Goal: Information Seeking & Learning: Learn about a topic

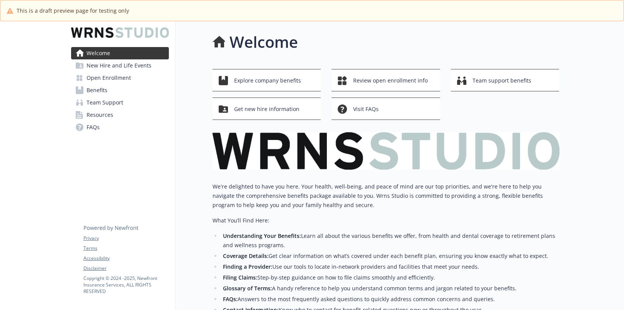
click at [25, 46] on div at bounding box center [32, 267] width 65 height 493
click at [101, 112] on span "Resources" at bounding box center [99, 115] width 27 height 12
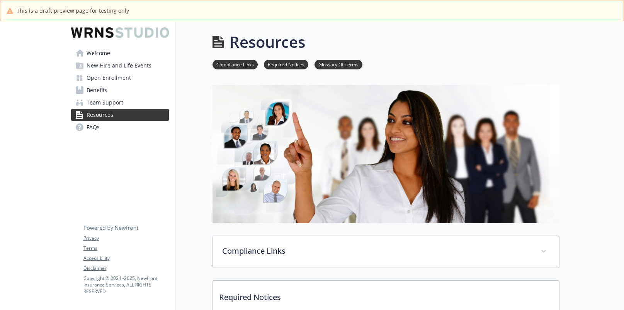
click at [104, 54] on span "Welcome" at bounding box center [98, 53] width 24 height 12
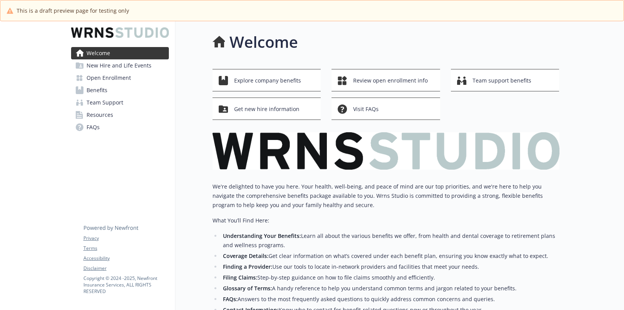
click at [106, 64] on span "New Hire and Life Events" at bounding box center [118, 65] width 65 height 12
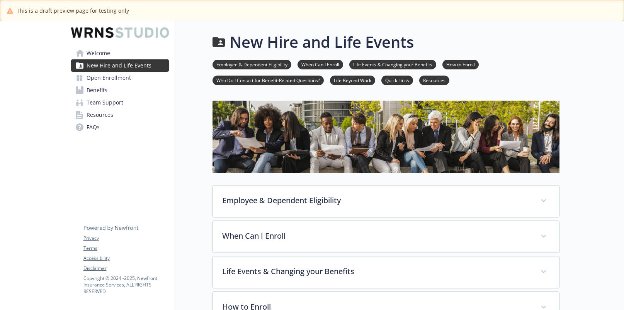
click at [92, 117] on span "Resources" at bounding box center [99, 115] width 27 height 12
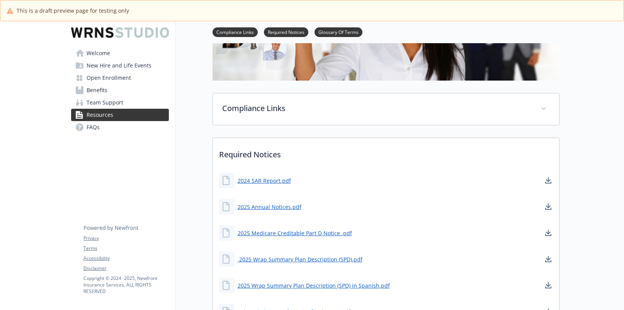
scroll to position [116, 0]
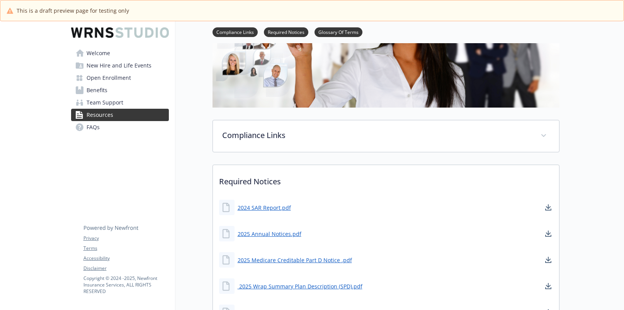
click at [100, 128] on link "FAQs" at bounding box center [120, 127] width 98 height 12
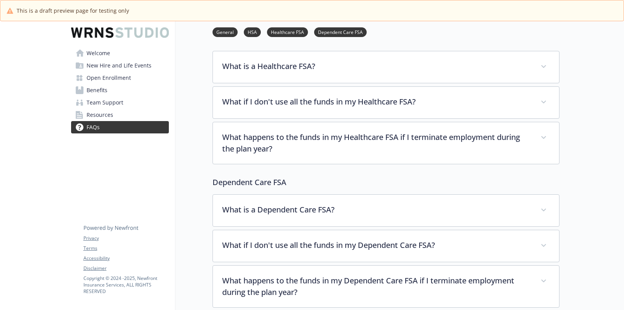
scroll to position [1065, 0]
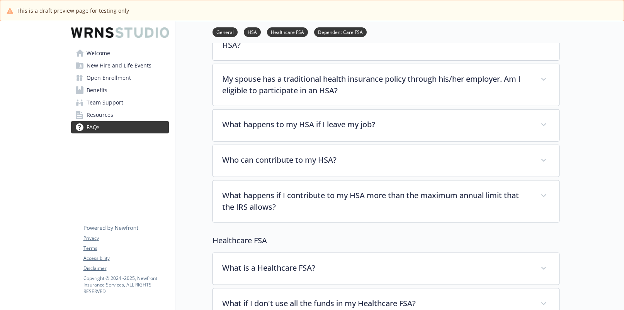
click at [103, 66] on span "New Hire and Life Events" at bounding box center [118, 65] width 65 height 12
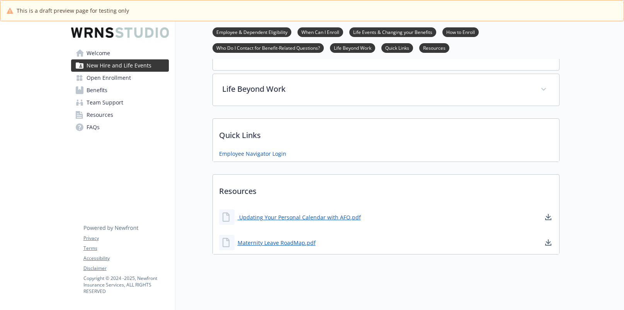
click at [114, 80] on span "Open Enrollment" at bounding box center [108, 78] width 44 height 12
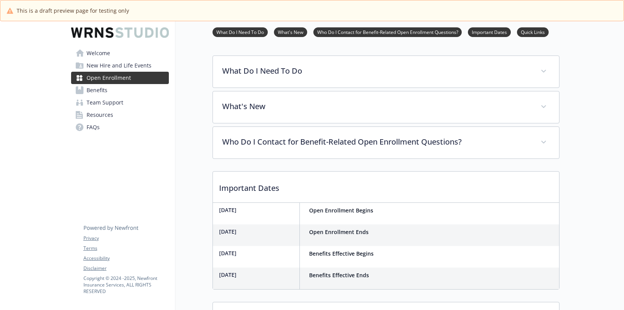
scroll to position [236, 0]
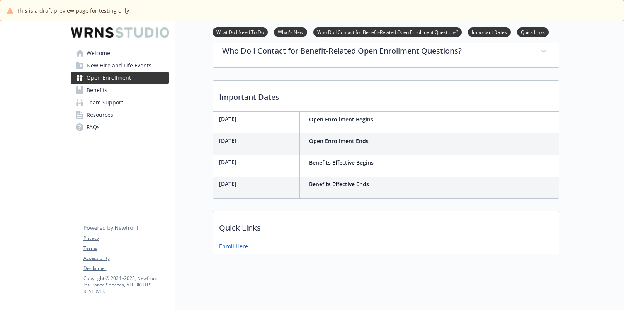
click at [94, 93] on span "Benefits" at bounding box center [96, 90] width 21 height 12
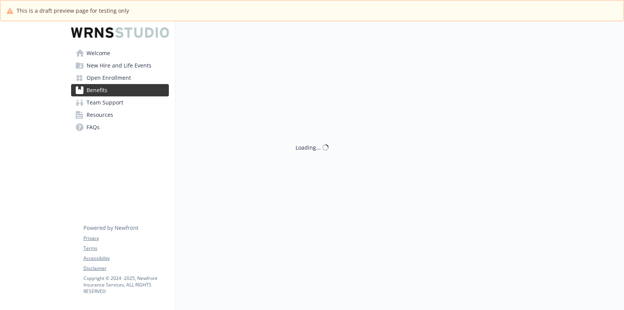
scroll to position [236, 0]
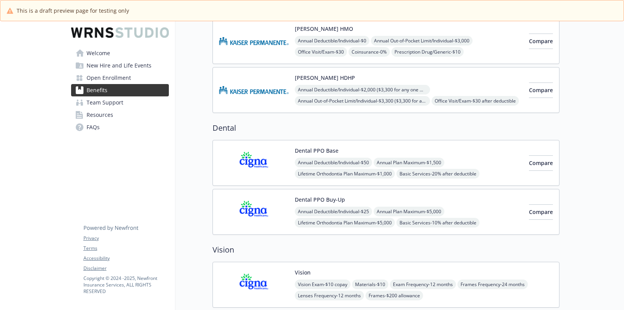
click at [115, 98] on span "Team Support" at bounding box center [104, 103] width 37 height 12
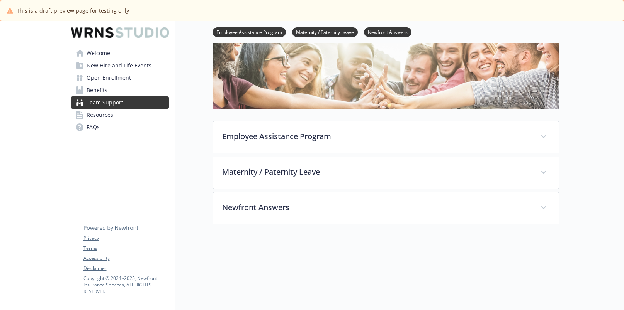
scroll to position [120, 0]
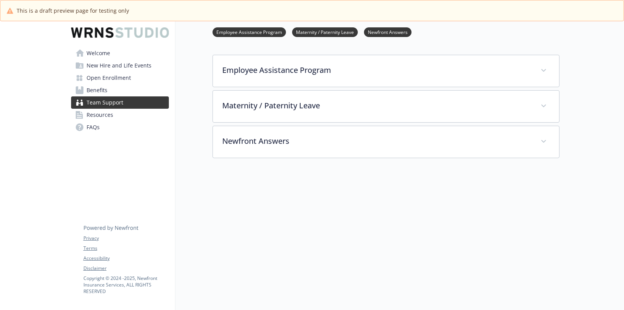
click at [110, 112] on span "Resources" at bounding box center [99, 115] width 27 height 12
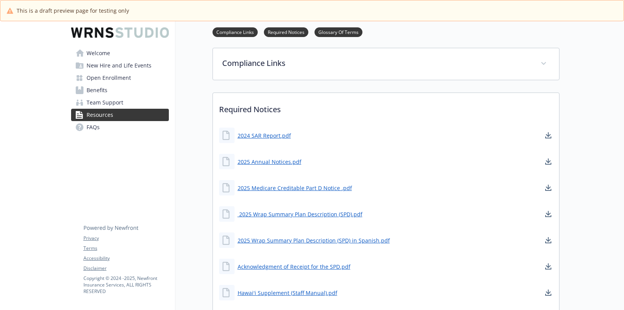
scroll to position [77, 0]
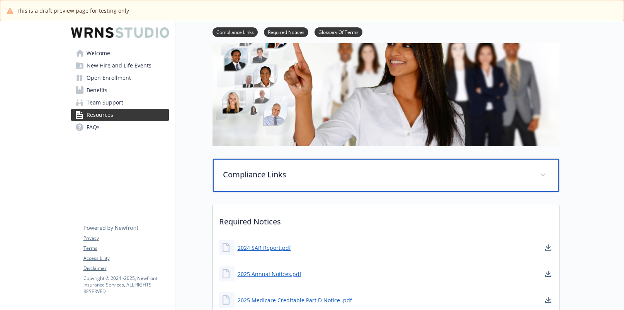
click at [262, 180] on p "Compliance Links" at bounding box center [376, 175] width 307 height 12
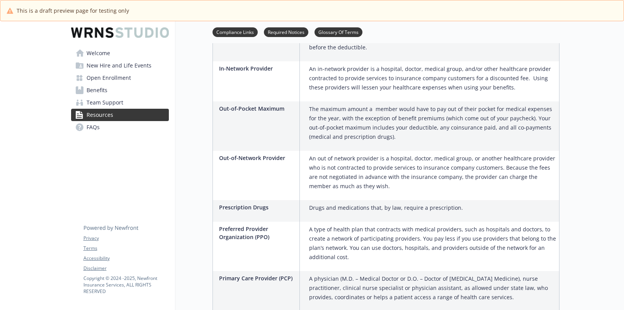
scroll to position [1197, 0]
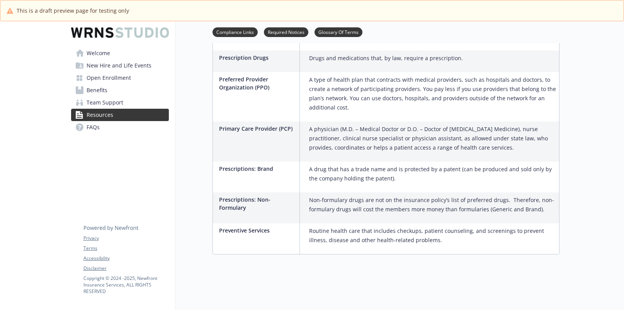
click at [109, 101] on span "Team Support" at bounding box center [104, 103] width 37 height 12
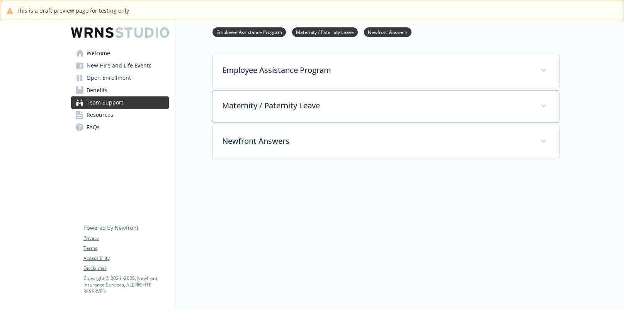
scroll to position [120, 0]
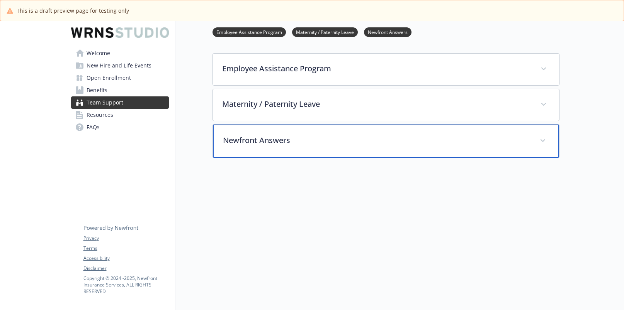
click at [251, 129] on div "Newfront Answers" at bounding box center [386, 141] width 346 height 33
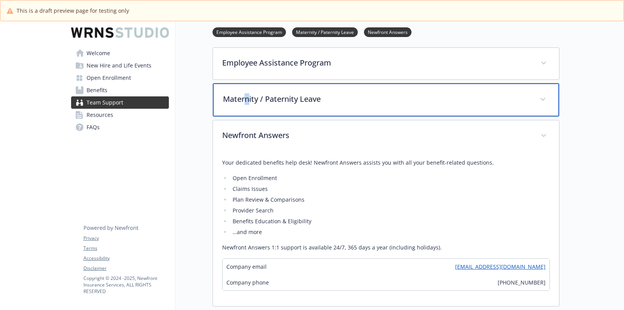
click at [247, 105] on div "Maternity / Paternity Leave" at bounding box center [386, 99] width 346 height 33
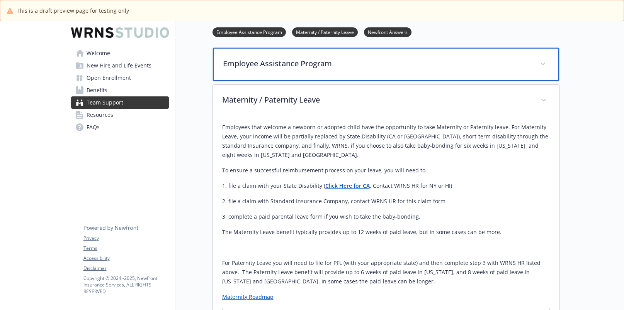
drag, startPoint x: 247, startPoint y: 105, endPoint x: 231, endPoint y: 55, distance: 52.5
click at [231, 55] on div "Employee Assistance Program" at bounding box center [386, 64] width 346 height 33
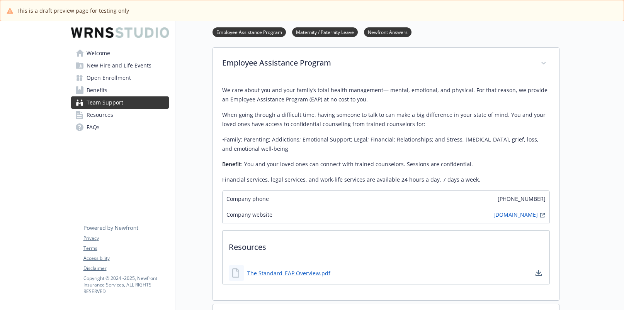
click at [100, 91] on span "Benefits" at bounding box center [96, 90] width 21 height 12
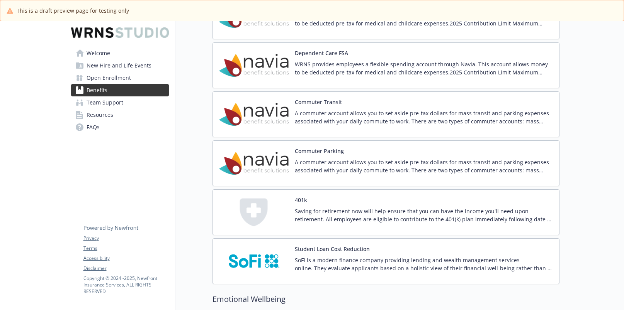
scroll to position [1003, 0]
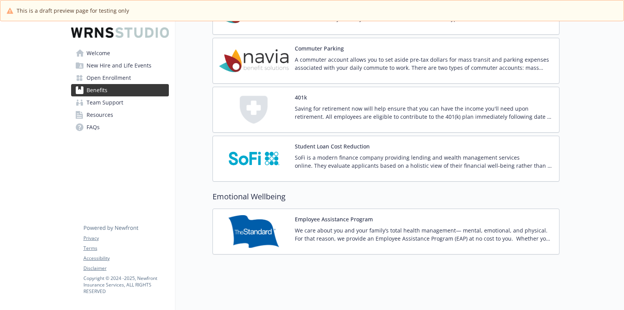
click at [107, 76] on span "Open Enrollment" at bounding box center [108, 78] width 44 height 12
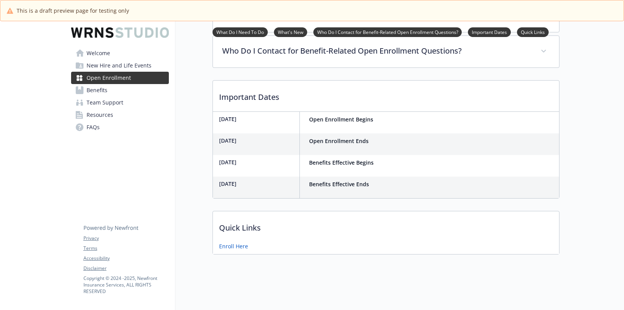
scroll to position [236, 0]
click at [106, 67] on span "New Hire and Life Events" at bounding box center [118, 65] width 65 height 12
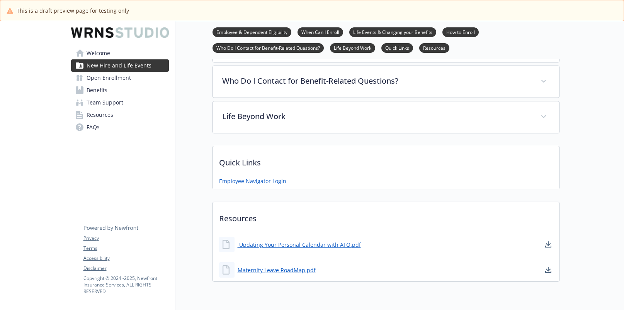
scroll to position [295, 0]
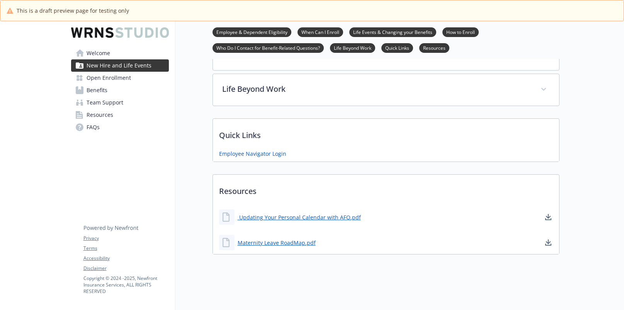
click at [104, 115] on span "Resources" at bounding box center [99, 115] width 27 height 12
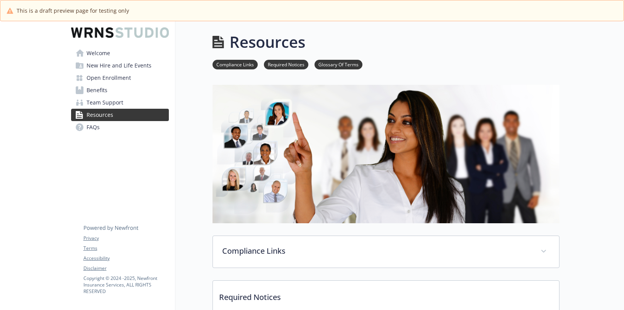
click at [100, 87] on span "Benefits" at bounding box center [96, 90] width 21 height 12
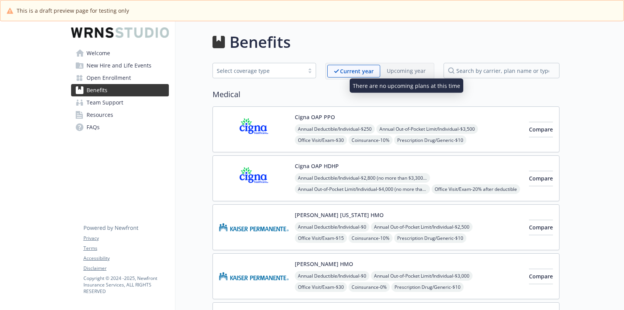
click at [394, 68] on p "Upcoming year" at bounding box center [406, 71] width 39 height 8
